Goal: Navigation & Orientation: Find specific page/section

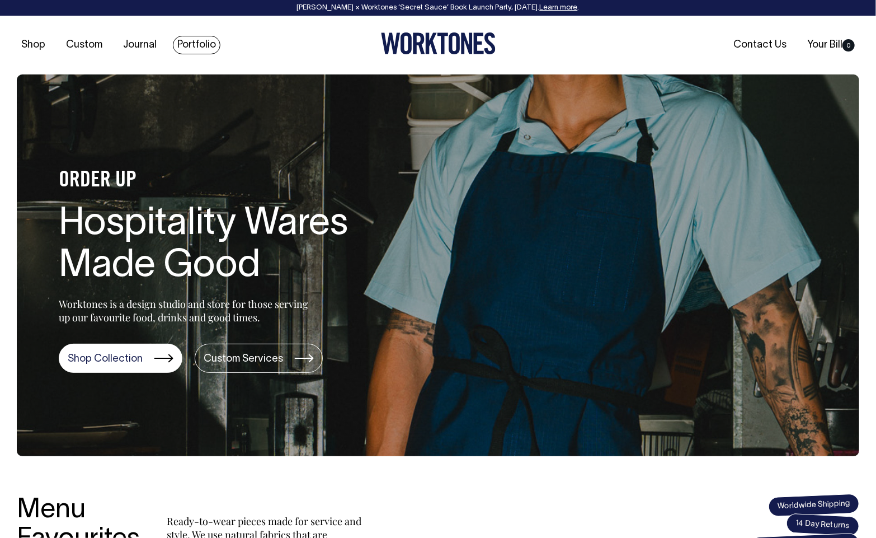
click at [198, 46] on link "Portfolio" at bounding box center [197, 45] width 48 height 18
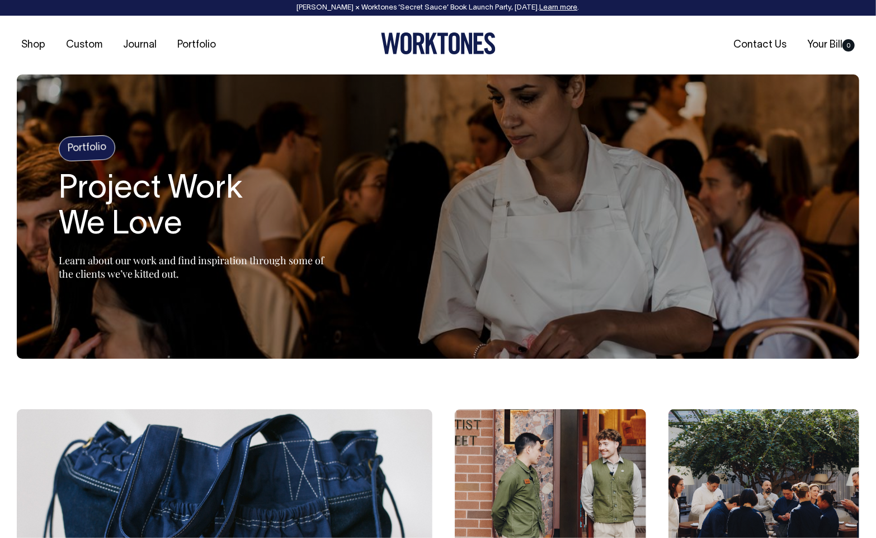
click at [144, 46] on link "Journal" at bounding box center [140, 45] width 43 height 18
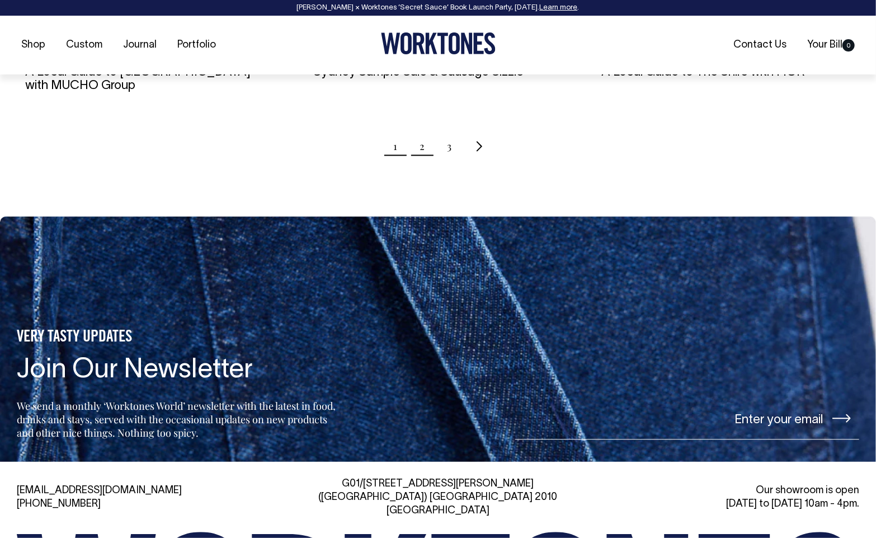
click at [423, 153] on link "2" at bounding box center [422, 146] width 5 height 28
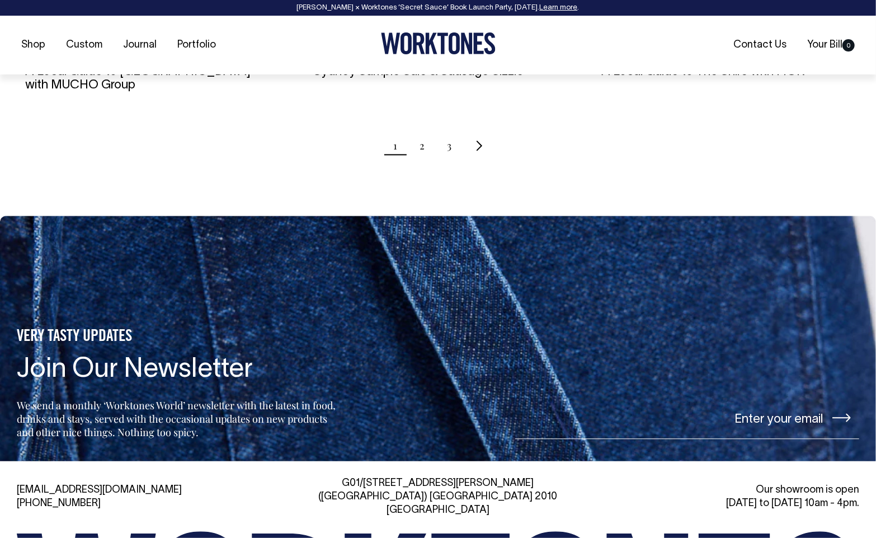
scroll to position [1274, 0]
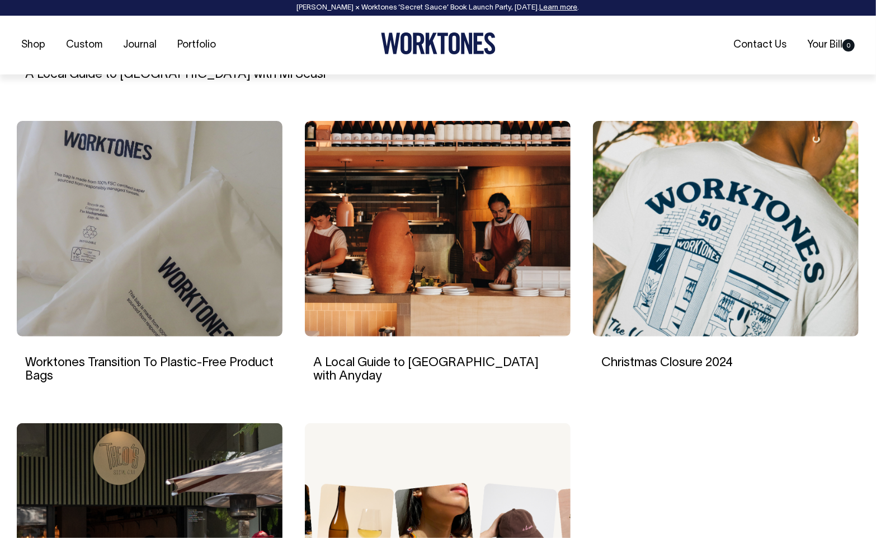
scroll to position [680, 0]
